Goal: Use online tool/utility: Utilize a website feature to perform a specific function

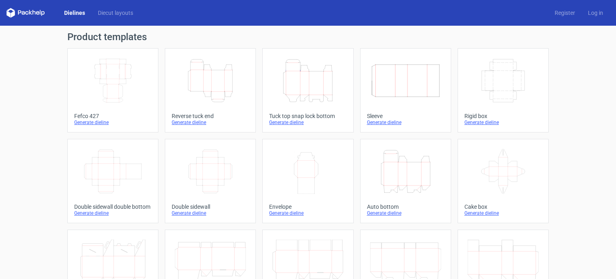
click at [303, 157] on icon "Width Height" at bounding box center [307, 171] width 71 height 45
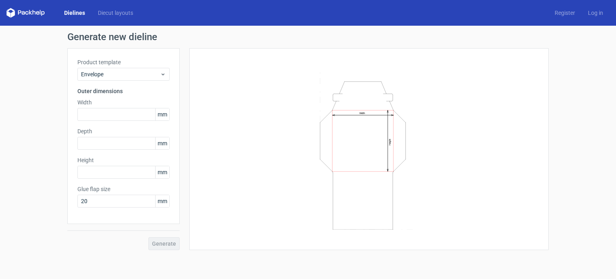
click at [381, 207] on icon "Width Height" at bounding box center [369, 149] width 241 height 160
click at [237, 80] on div "Width Height" at bounding box center [368, 149] width 339 height 182
click at [119, 117] on input "text" at bounding box center [123, 114] width 92 height 13
type input "54"
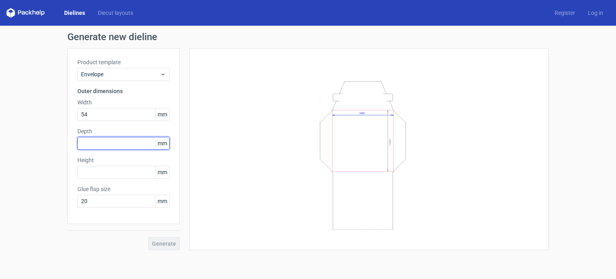
click at [128, 144] on input "text" at bounding box center [123, 143] width 92 height 13
type input "85"
click at [234, 174] on div "Width Height" at bounding box center [368, 149] width 339 height 182
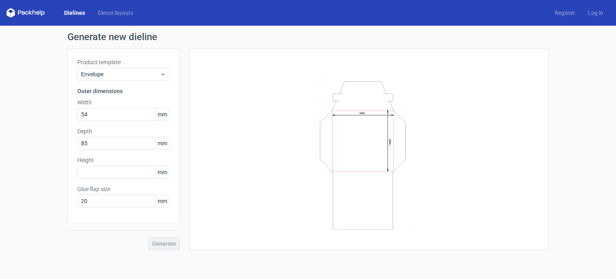
click at [162, 243] on div "Generate" at bounding box center [123, 237] width 112 height 26
click at [122, 175] on input "text" at bounding box center [123, 172] width 92 height 13
type input "2"
click at [272, 137] on icon "Width Height" at bounding box center [369, 149] width 241 height 160
click at [168, 242] on div "Generate" at bounding box center [123, 237] width 112 height 26
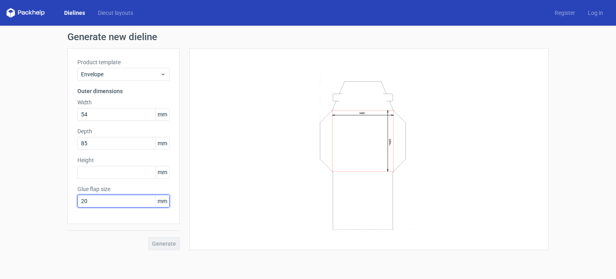
drag, startPoint x: 97, startPoint y: 195, endPoint x: 55, endPoint y: 194, distance: 42.1
click at [56, 194] on div "Generate new dieline Product template Envelope Outer dimensions Width 54 mm Dep…" at bounding box center [308, 141] width 616 height 231
type input "15"
click at [163, 244] on div "Generate" at bounding box center [123, 237] width 112 height 26
click at [233, 179] on div "Width Height" at bounding box center [368, 149] width 339 height 182
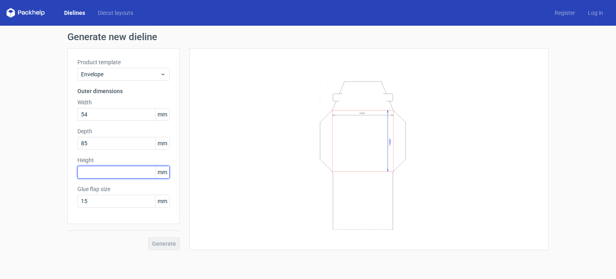
click at [112, 170] on input "text" at bounding box center [123, 172] width 92 height 13
click at [172, 244] on div "Generate" at bounding box center [123, 237] width 112 height 26
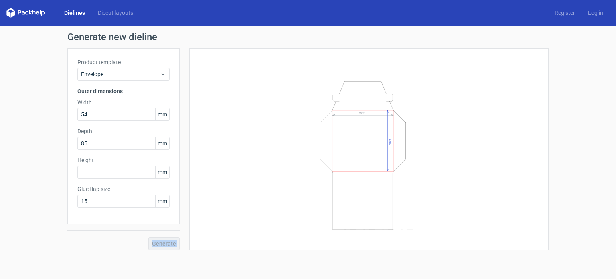
click at [172, 244] on div "Generate" at bounding box center [123, 237] width 112 height 26
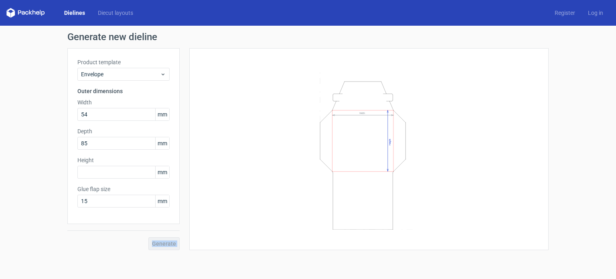
click at [172, 244] on div "Generate" at bounding box center [123, 237] width 112 height 26
click at [133, 180] on div "Product template Envelope Outer dimensions Width 54 mm Depth 85 mm Height mm Gl…" at bounding box center [123, 136] width 112 height 176
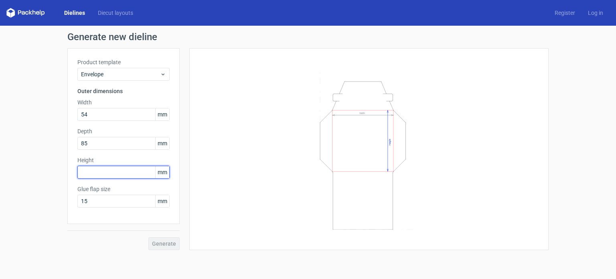
click at [136, 174] on input "text" at bounding box center [123, 172] width 92 height 13
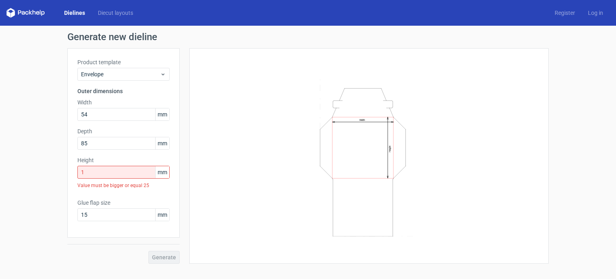
click at [205, 224] on div "Width Height" at bounding box center [368, 155] width 339 height 195
drag, startPoint x: 109, startPoint y: 172, endPoint x: 59, endPoint y: 170, distance: 50.6
click at [59, 170] on div "Generate new dieline Product template Envelope Outer dimensions Width 54 mm Dep…" at bounding box center [308, 148] width 616 height 244
type input "2"
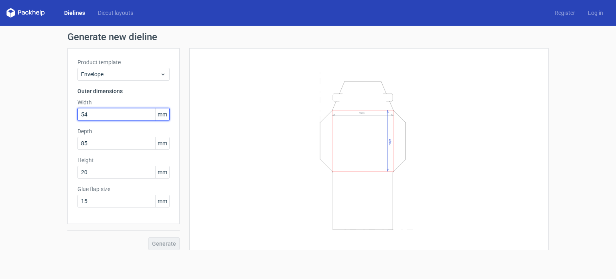
click at [138, 113] on input "54" at bounding box center [123, 114] width 92 height 13
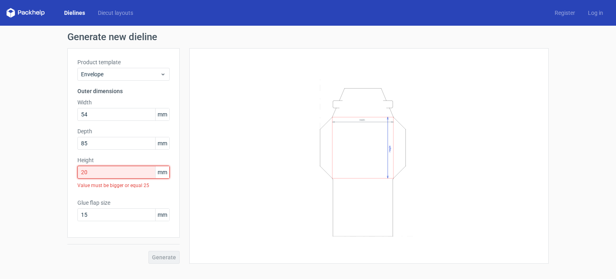
drag, startPoint x: 93, startPoint y: 168, endPoint x: 62, endPoint y: 167, distance: 30.5
click at [62, 167] on div "Generate new dieline Product template Envelope Outer dimensions Width 54 mm Dep…" at bounding box center [308, 148] width 616 height 244
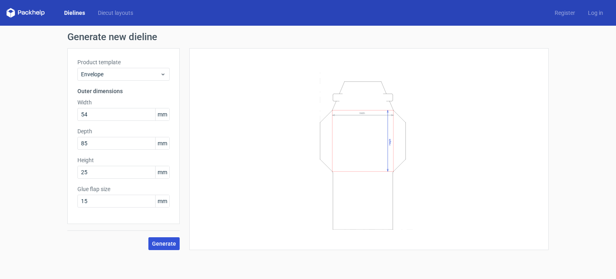
click at [168, 242] on span "Generate" at bounding box center [164, 244] width 24 height 6
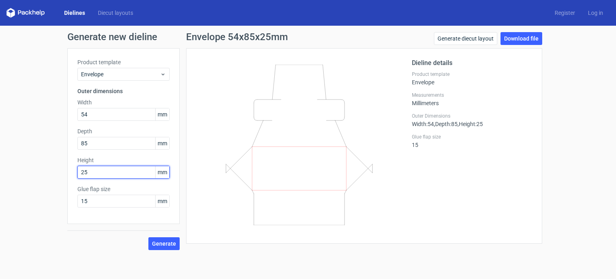
drag, startPoint x: 77, startPoint y: 176, endPoint x: 42, endPoint y: 176, distance: 35.3
click at [43, 176] on div "Generate new dieline Product template Envelope Outer dimensions Width 54 mm Dep…" at bounding box center [308, 141] width 616 height 231
type input "0"
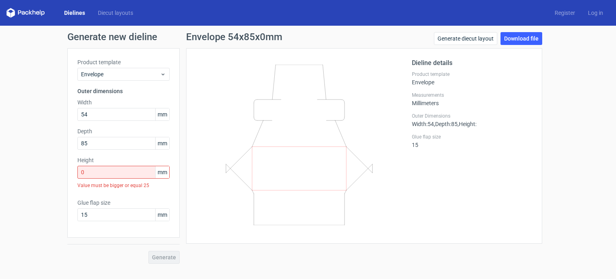
click at [224, 168] on icon at bounding box center [298, 145] width 193 height 160
click at [146, 71] on span "Envelope" at bounding box center [120, 74] width 79 height 8
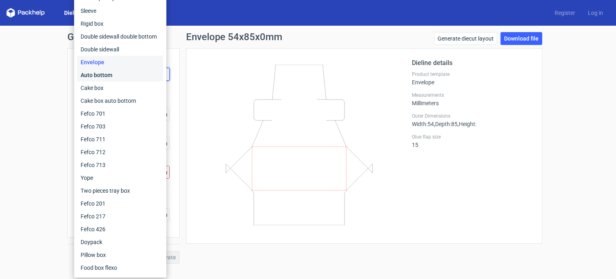
click at [95, 72] on div "Auto bottom" at bounding box center [120, 75] width 86 height 13
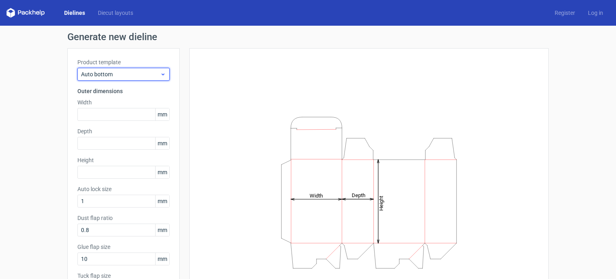
click at [134, 73] on span "Auto bottom" at bounding box center [120, 74] width 79 height 8
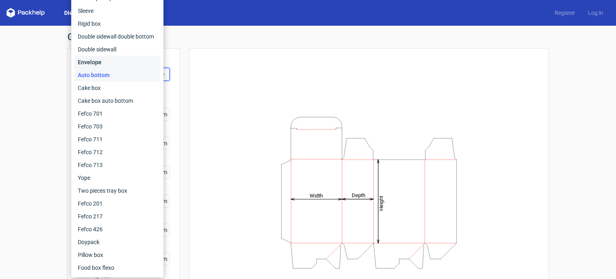
click at [105, 57] on div "Envelope" at bounding box center [118, 62] width 86 height 13
